Goal: Book appointment/travel/reservation

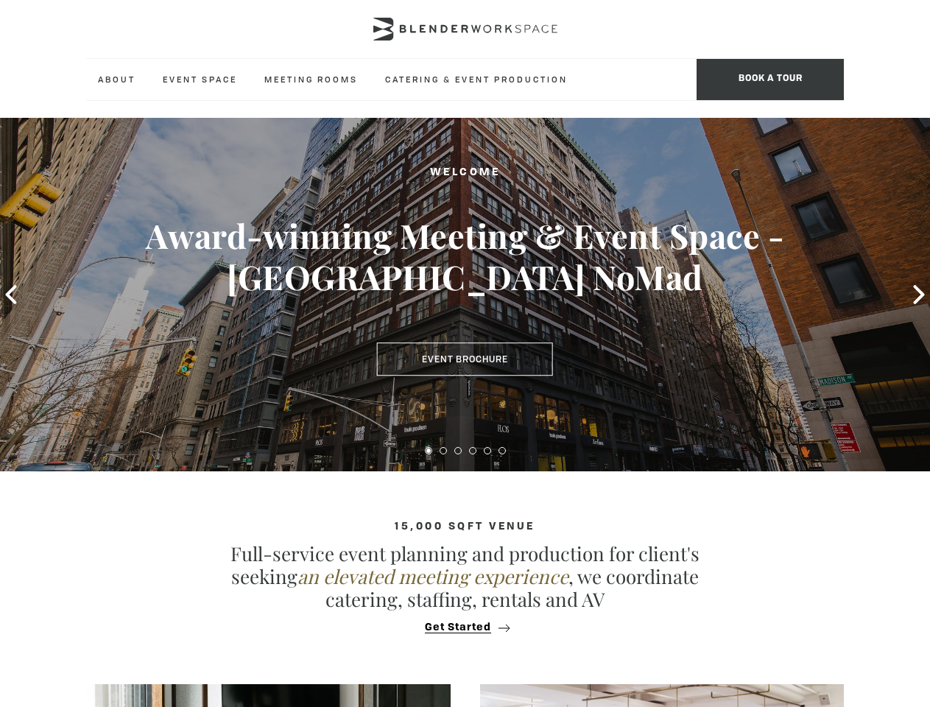
type div "[DATE]"
click at [770, 80] on span "BOOK A TOUR" at bounding box center [769, 79] width 147 height 41
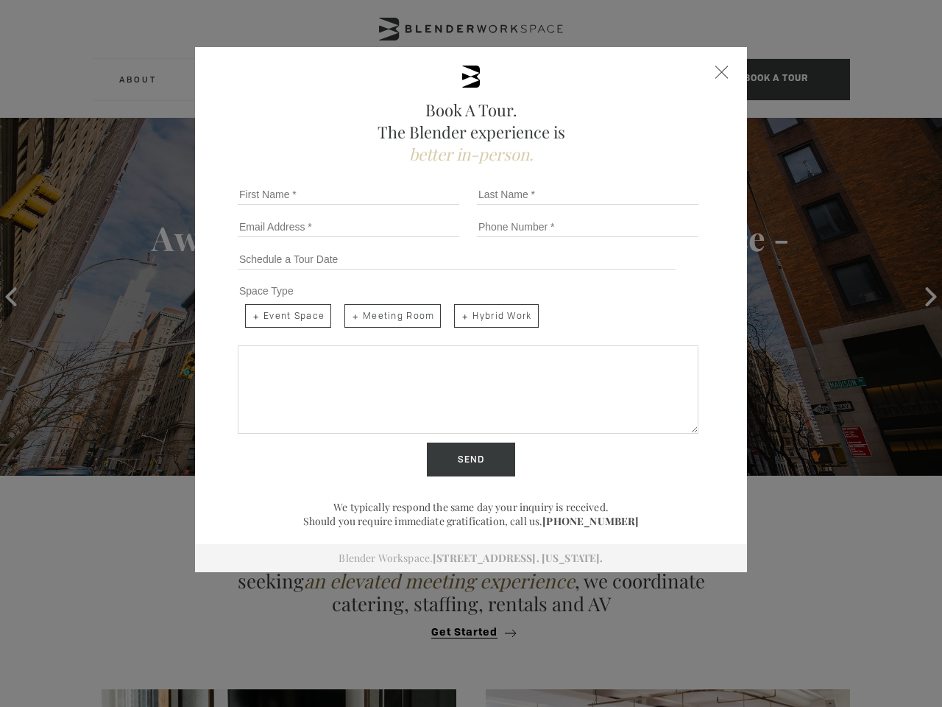
click at [11, 294] on div "Book A Tour. The Blender experience is better in-person. Team Size 1 2 3 4 5 6 …" at bounding box center [471, 353] width 942 height 707
click at [428, 451] on div "Send" at bounding box center [471, 459] width 478 height 34
click at [443, 451] on input "Send" at bounding box center [471, 459] width 88 height 34
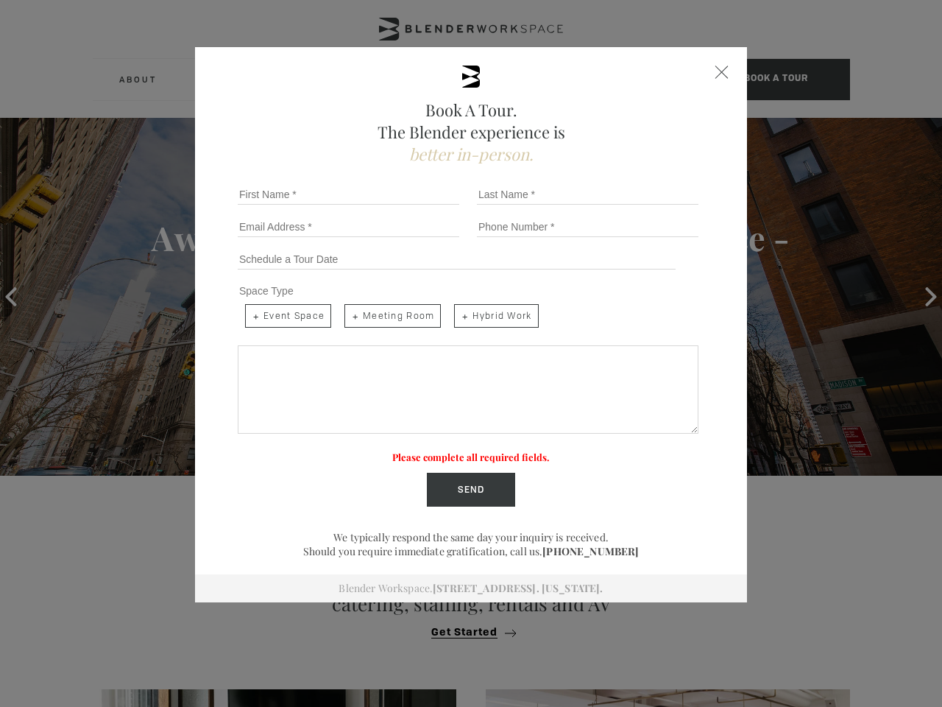
click at [458, 451] on label "Please complete all required fields." at bounding box center [471, 457] width 158 height 13
click at [473, 451] on label "Please complete all required fields." at bounding box center [471, 457] width 158 height 13
click at [487, 451] on label "Please complete all required fields." at bounding box center [471, 457] width 158 height 13
click at [502, 451] on label "Please complete all required fields." at bounding box center [471, 457] width 158 height 13
click at [465, 627] on div "Book A Tour. The Blender experience is better in-person. Team Size 1 2 3 4 5 6 …" at bounding box center [471, 353] width 942 height 707
